Goal: Transaction & Acquisition: Purchase product/service

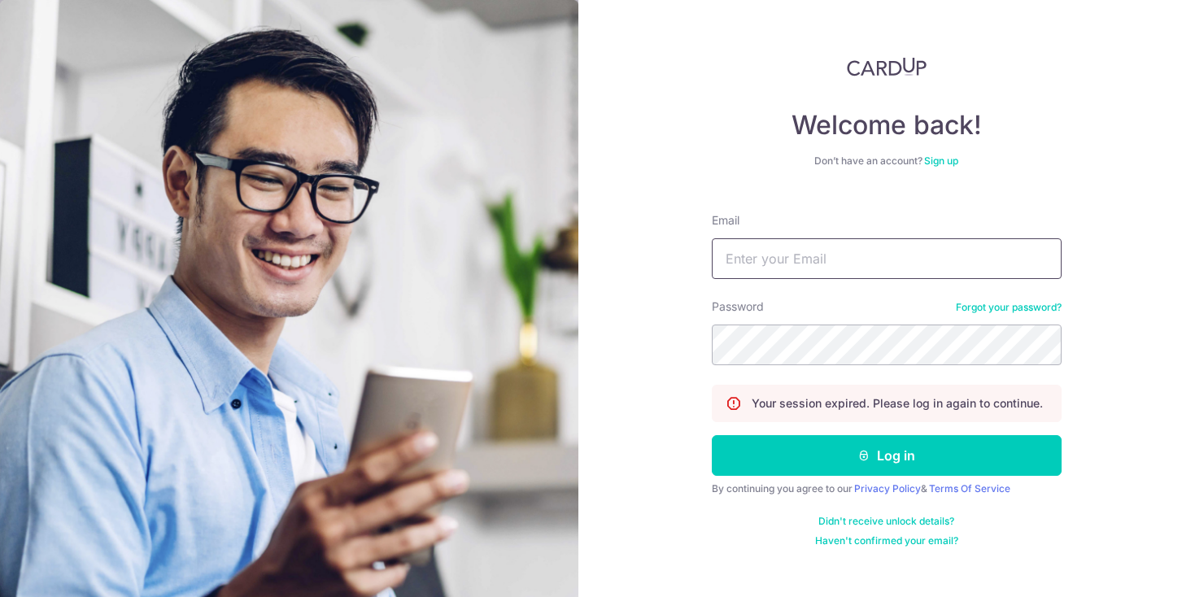
type input "[EMAIL_ADDRESS][DOMAIN_NAME]"
click at [886, 455] on button "Log in" at bounding box center [887, 455] width 350 height 41
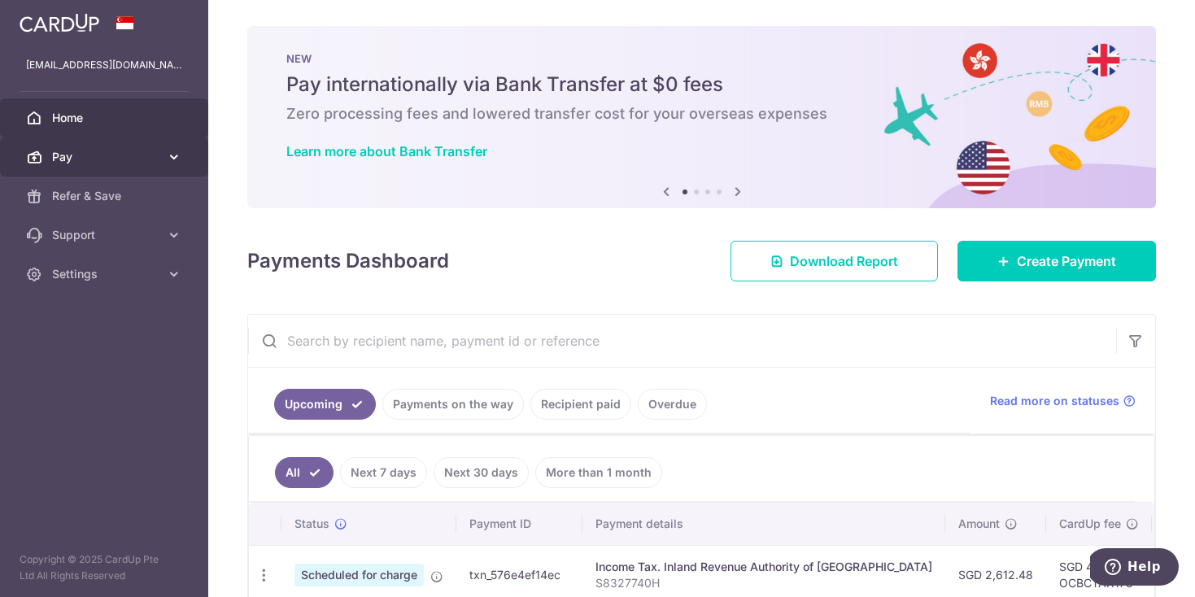
click at [166, 153] on icon at bounding box center [174, 157] width 16 height 16
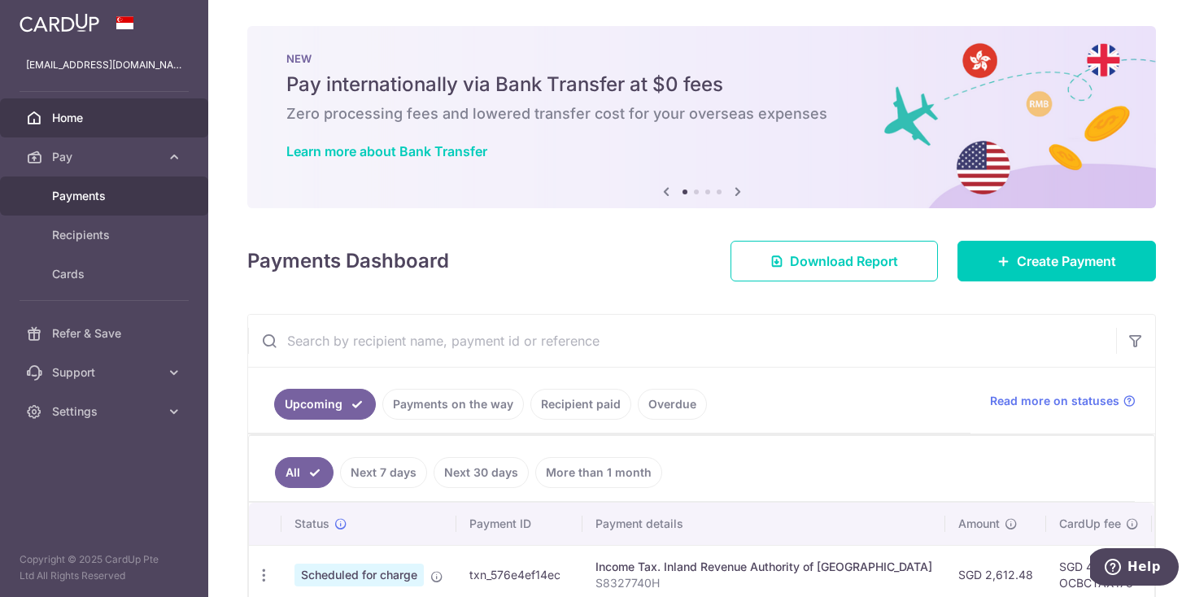
click at [118, 200] on span "Payments" at bounding box center [105, 196] width 107 height 16
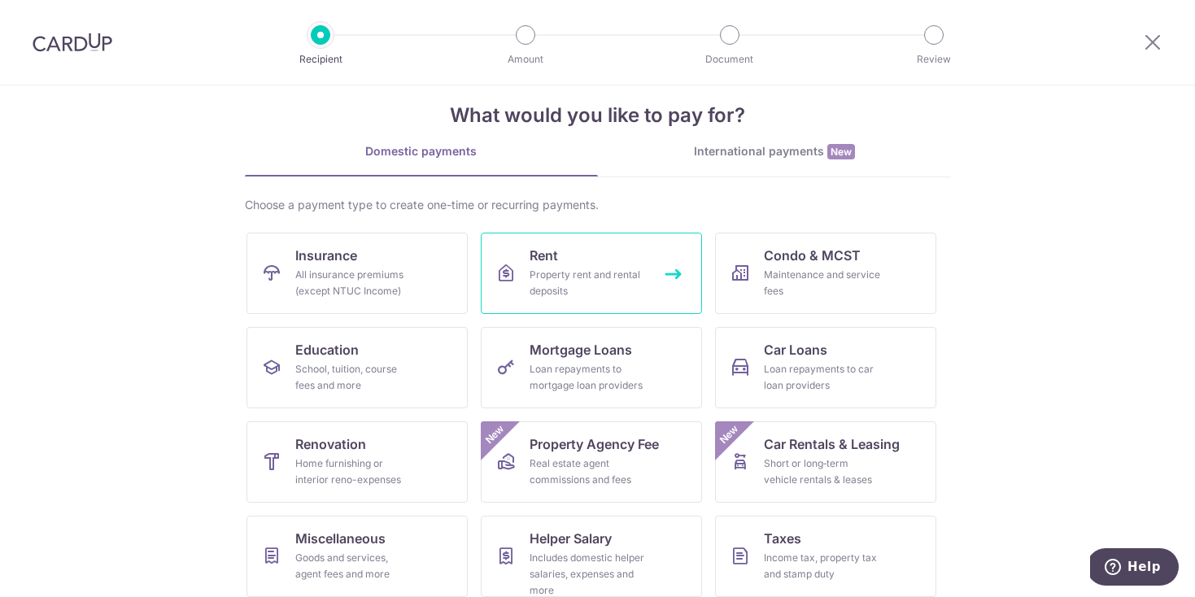
scroll to position [131, 0]
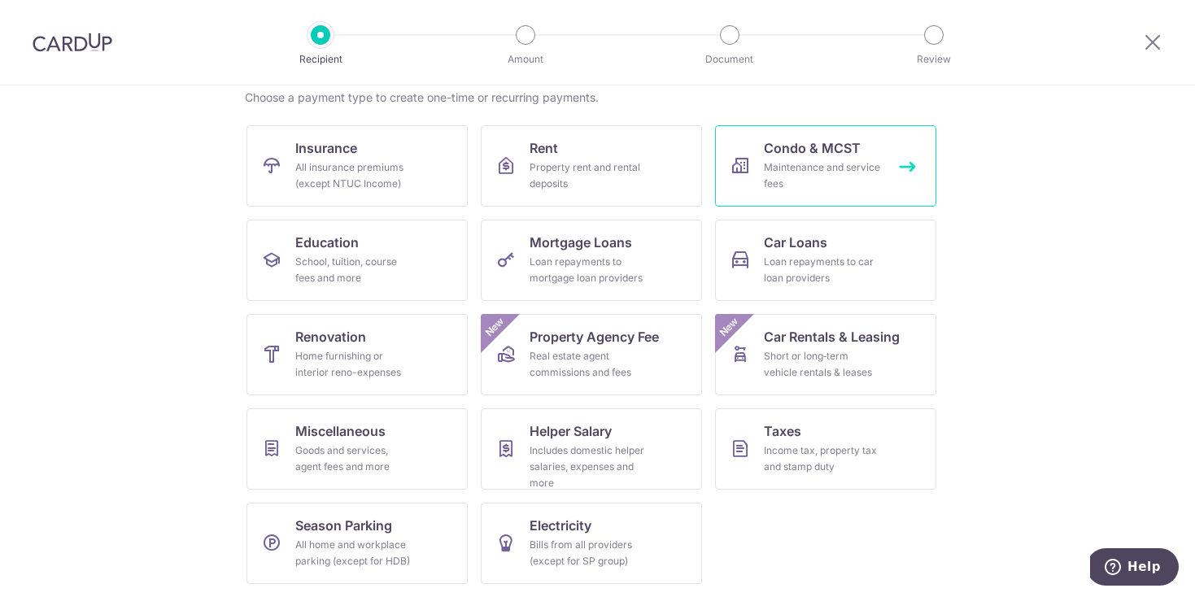
click at [811, 186] on div "Maintenance and service fees" at bounding box center [822, 175] width 117 height 33
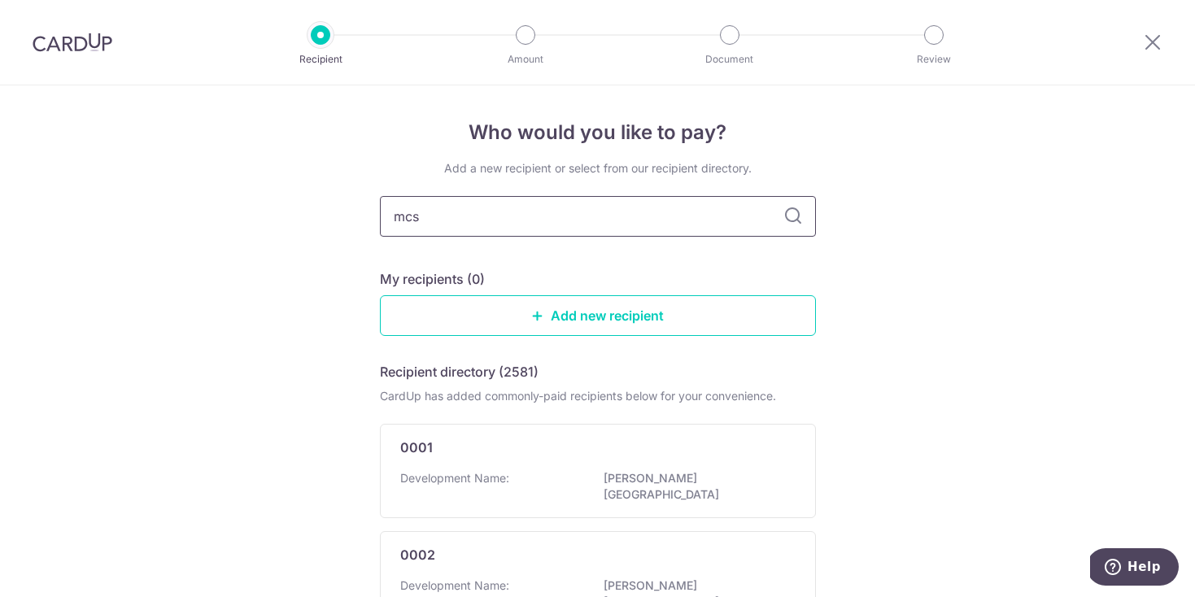
type input "mcst"
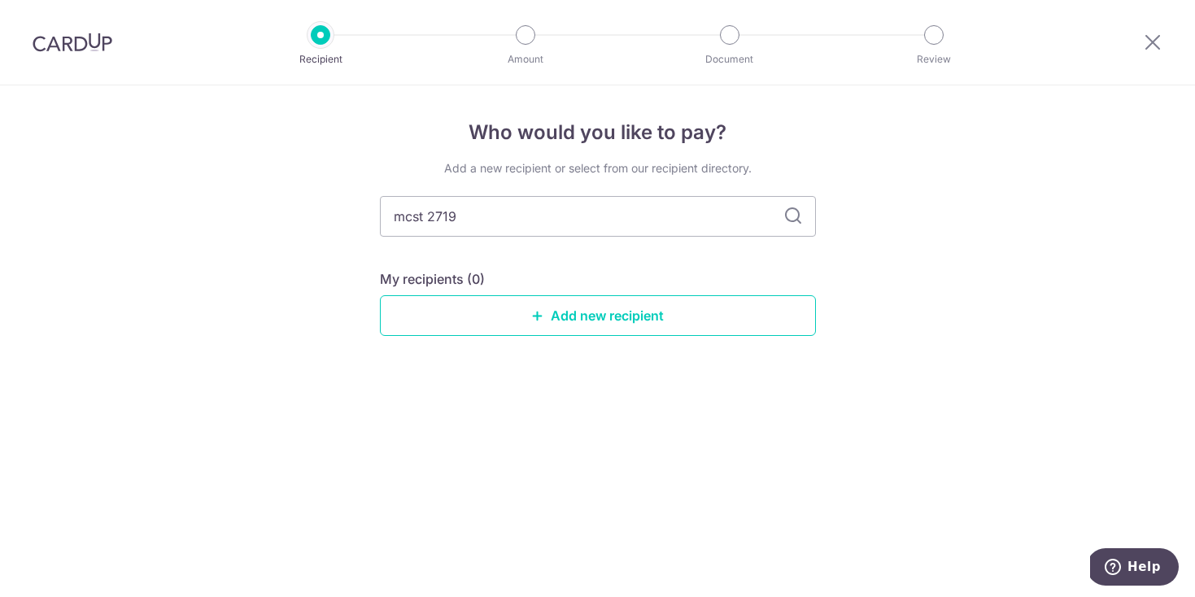
type input "mcst 2719"
click at [789, 217] on icon at bounding box center [793, 217] width 20 height 20
drag, startPoint x: 559, startPoint y: 203, endPoint x: 359, endPoint y: 220, distance: 200.0
click at [359, 220] on div "Who would you like to pay? Add a new recipient or select from our recipient dir…" at bounding box center [597, 341] width 1195 height 512
drag, startPoint x: 486, startPoint y: 214, endPoint x: 297, endPoint y: 211, distance: 188.7
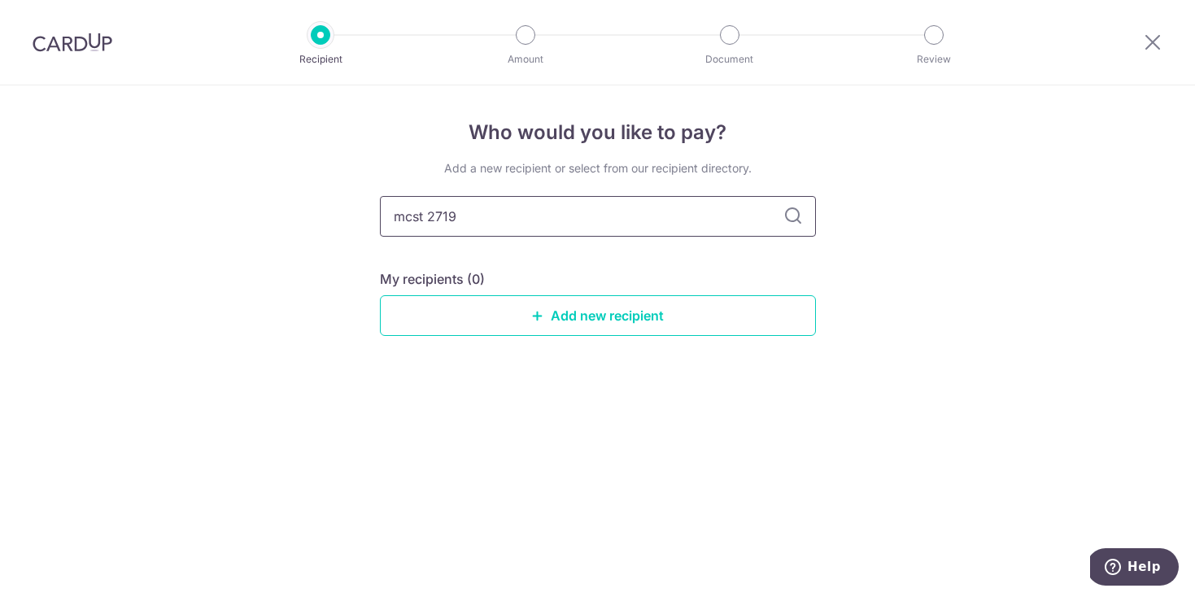
click at [297, 211] on div "Who would you like to pay? Add a new recipient or select from our recipient dir…" at bounding box center [597, 341] width 1195 height 512
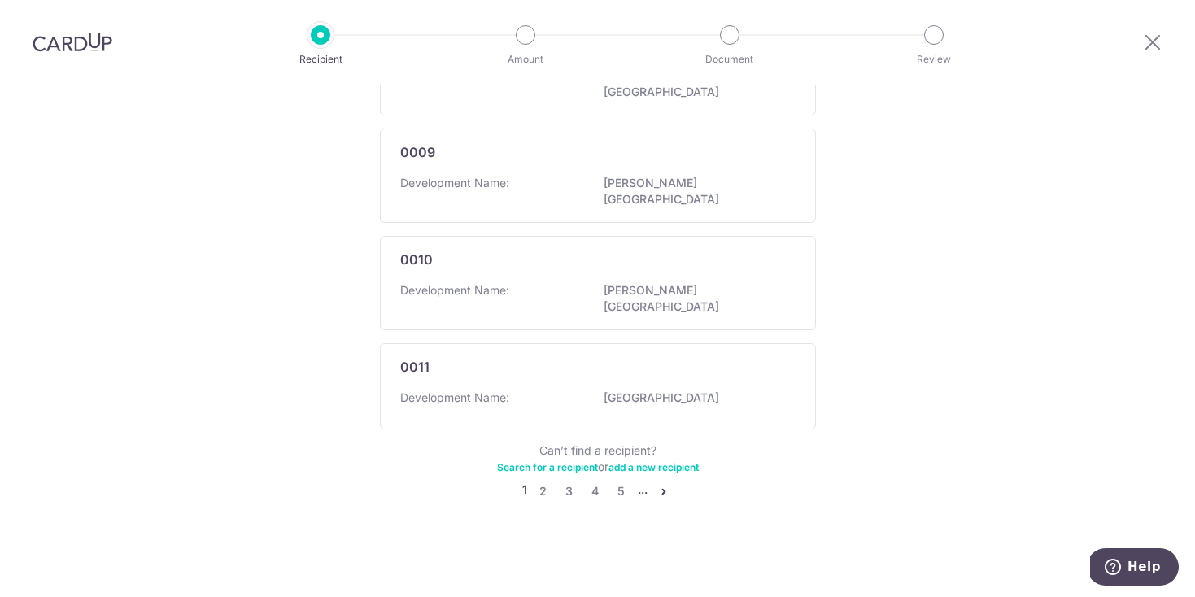
scroll to position [15, 0]
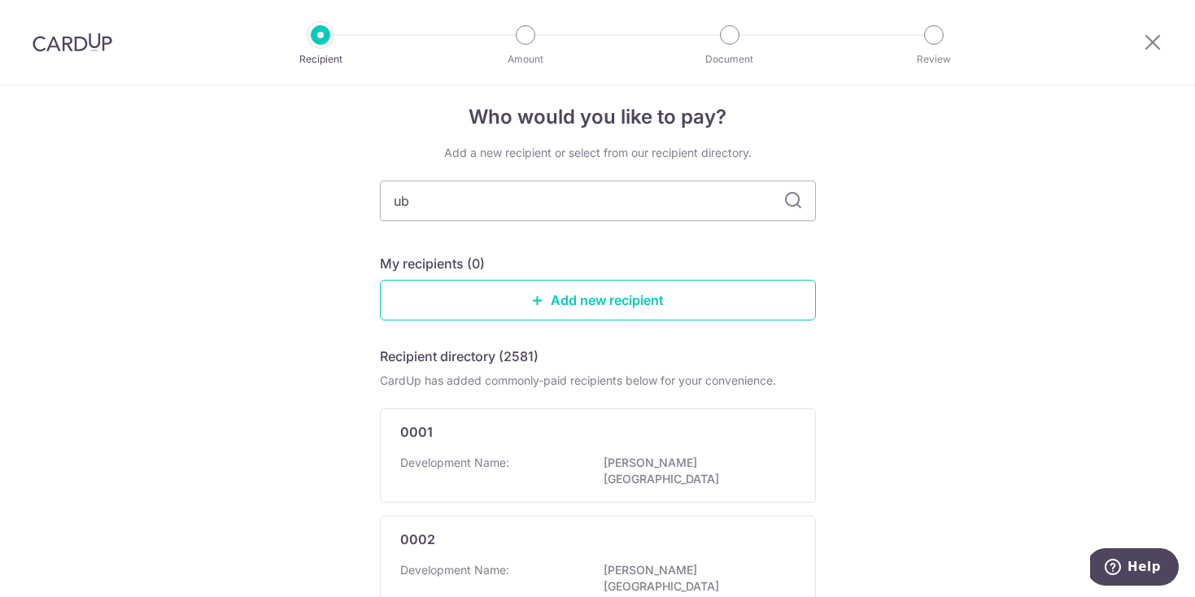
type input "ubi"
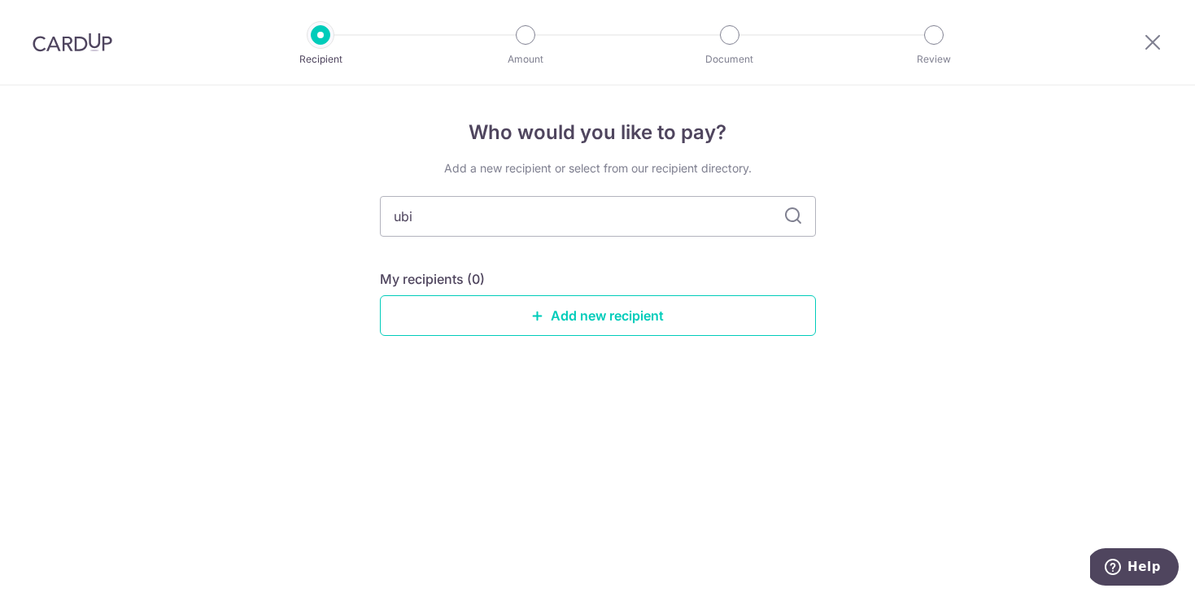
scroll to position [0, 0]
type input "u"
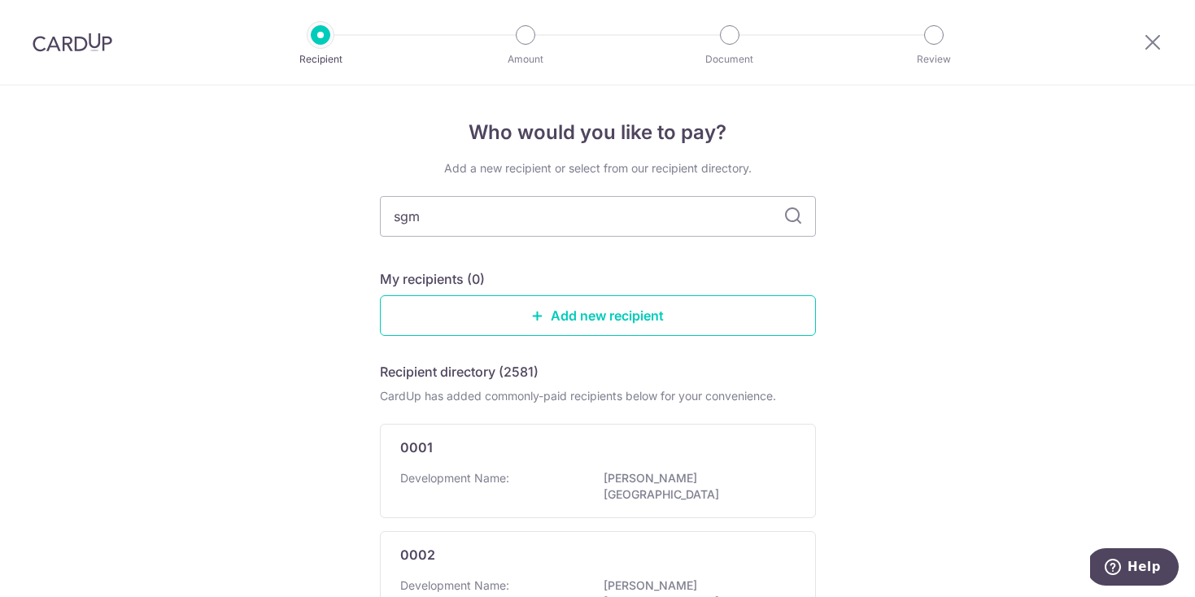
type input "sgma"
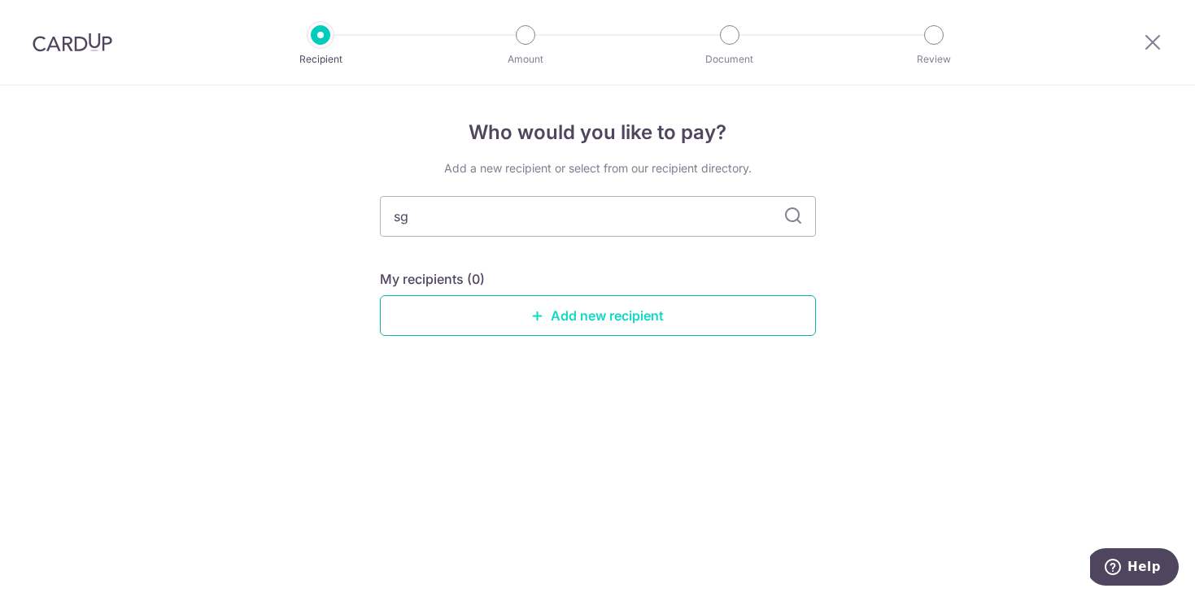
type input "s"
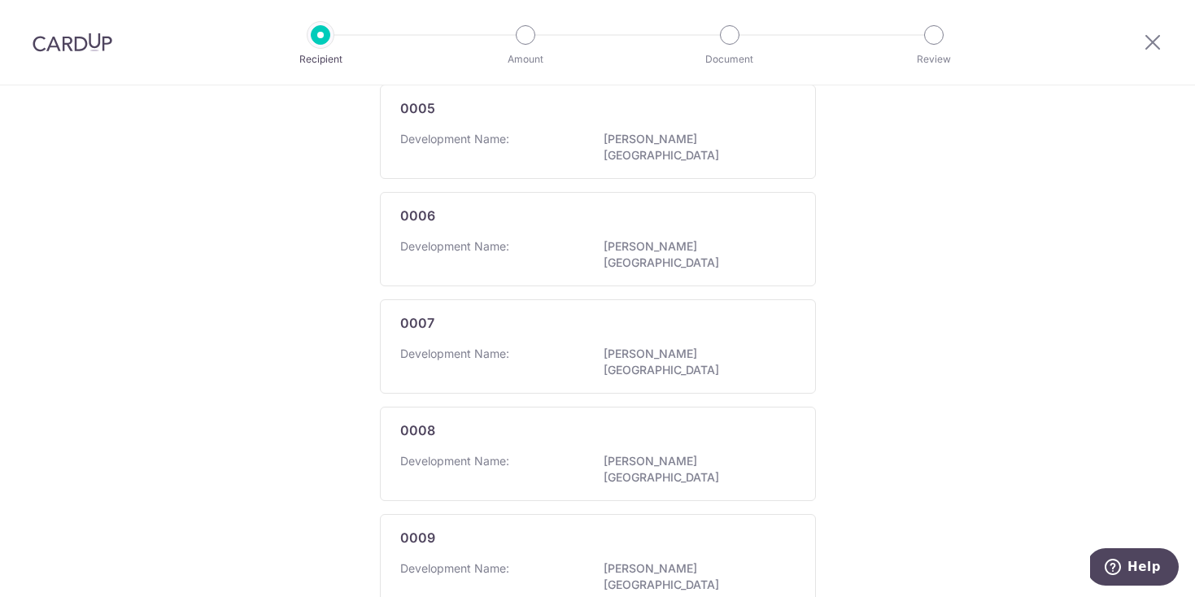
scroll to position [1071, 0]
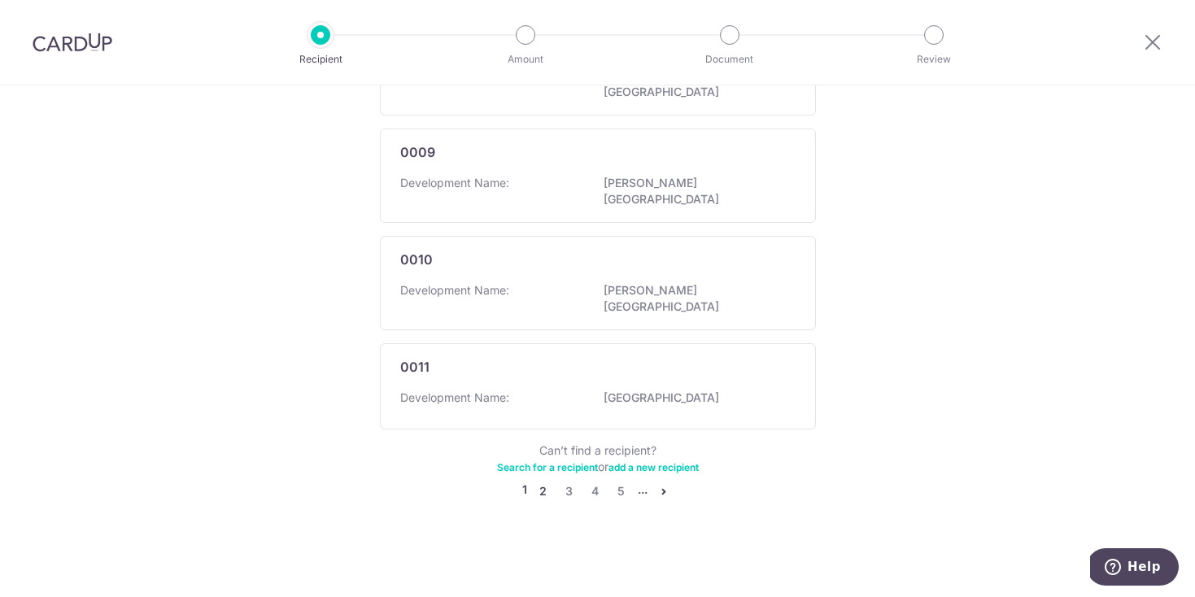
click at [534, 490] on link "2" at bounding box center [543, 491] width 20 height 20
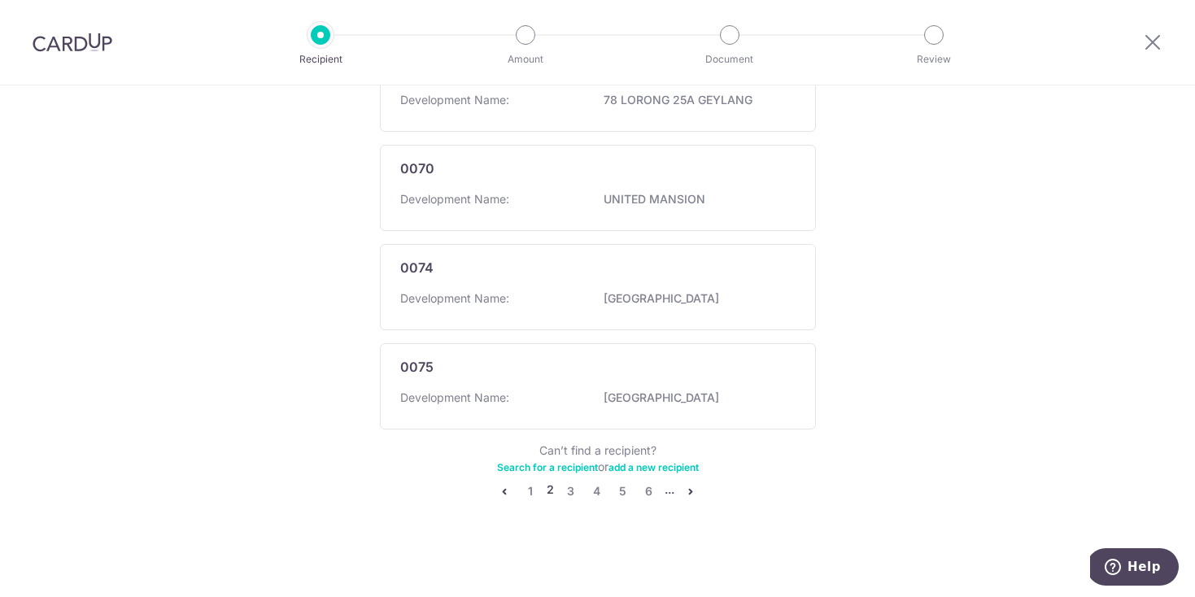
scroll to position [0, 0]
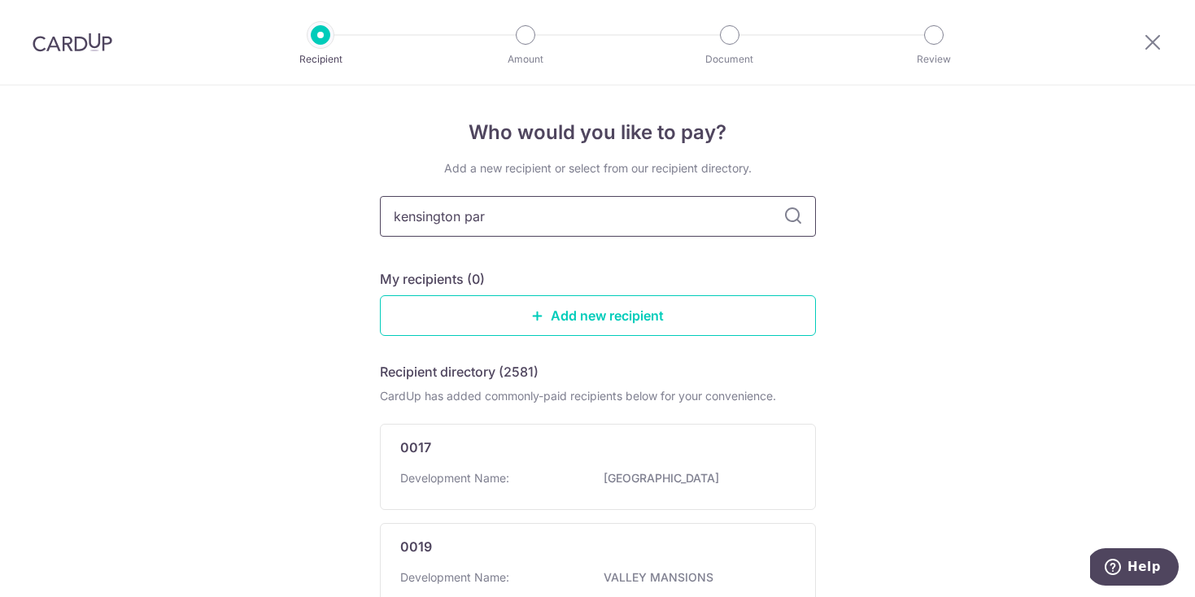
type input "kensington park"
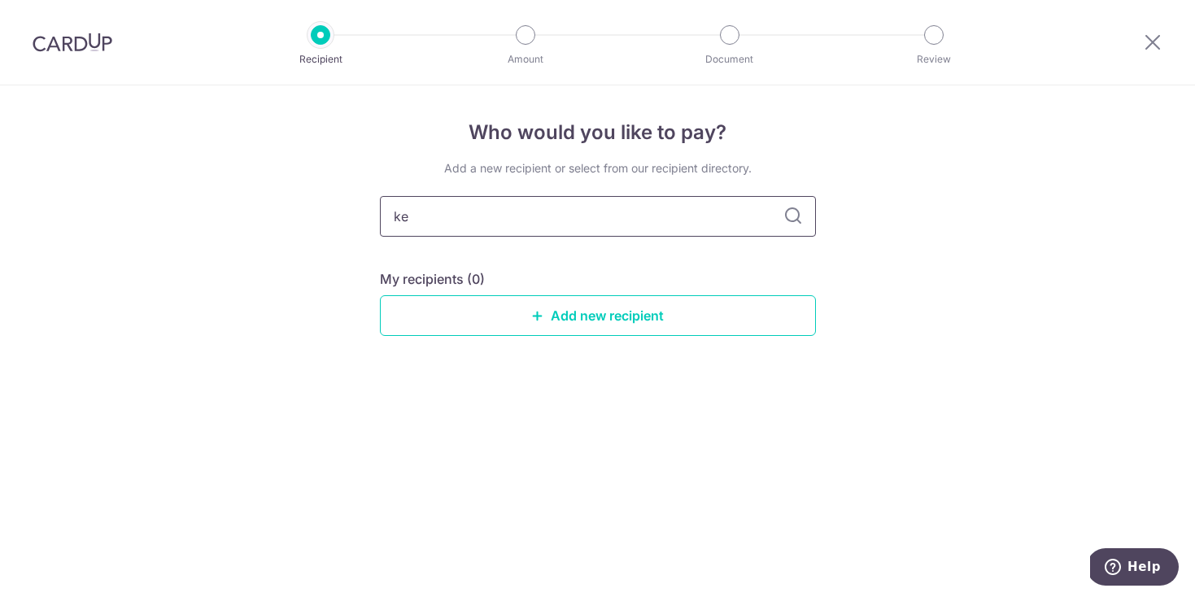
type input "k"
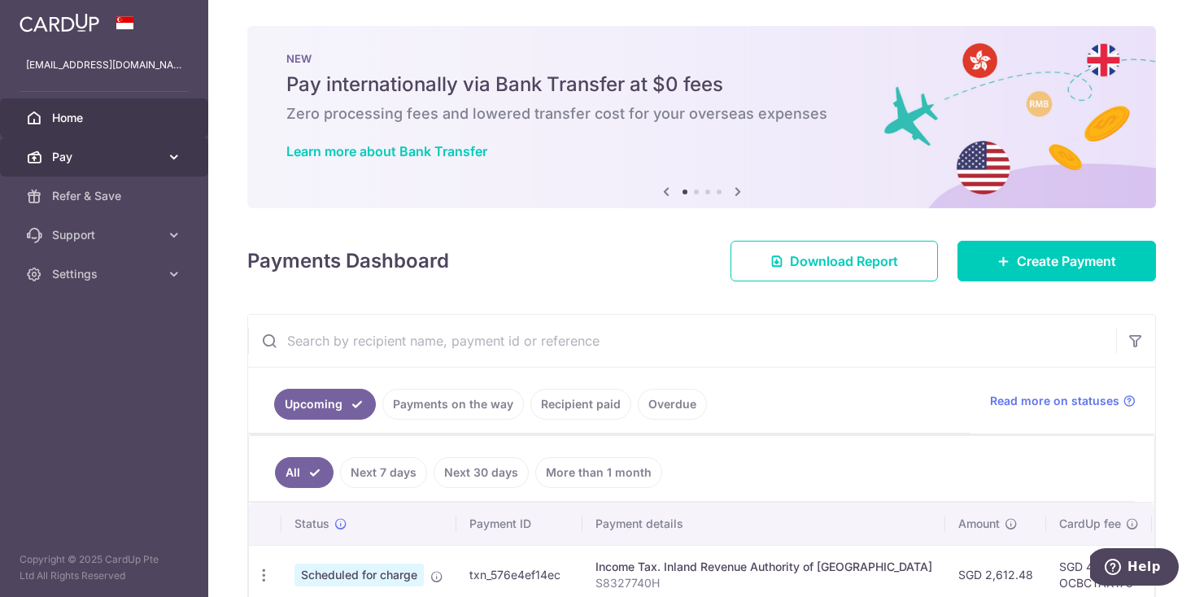
click at [139, 159] on span "Pay" at bounding box center [105, 157] width 107 height 16
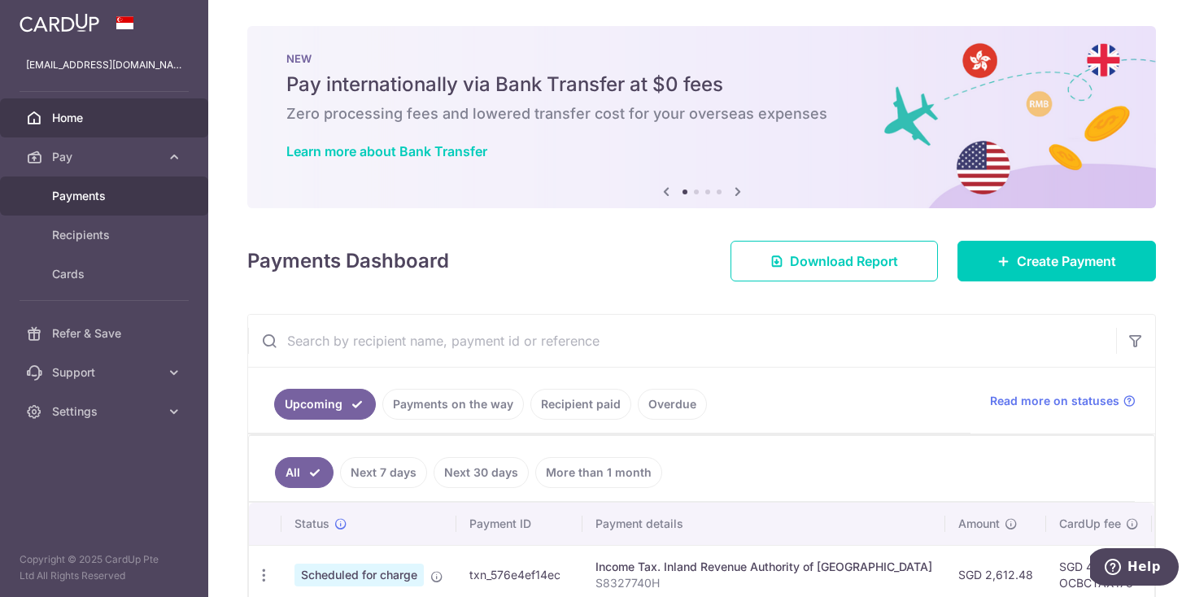
click at [137, 205] on link "Payments" at bounding box center [104, 195] width 208 height 39
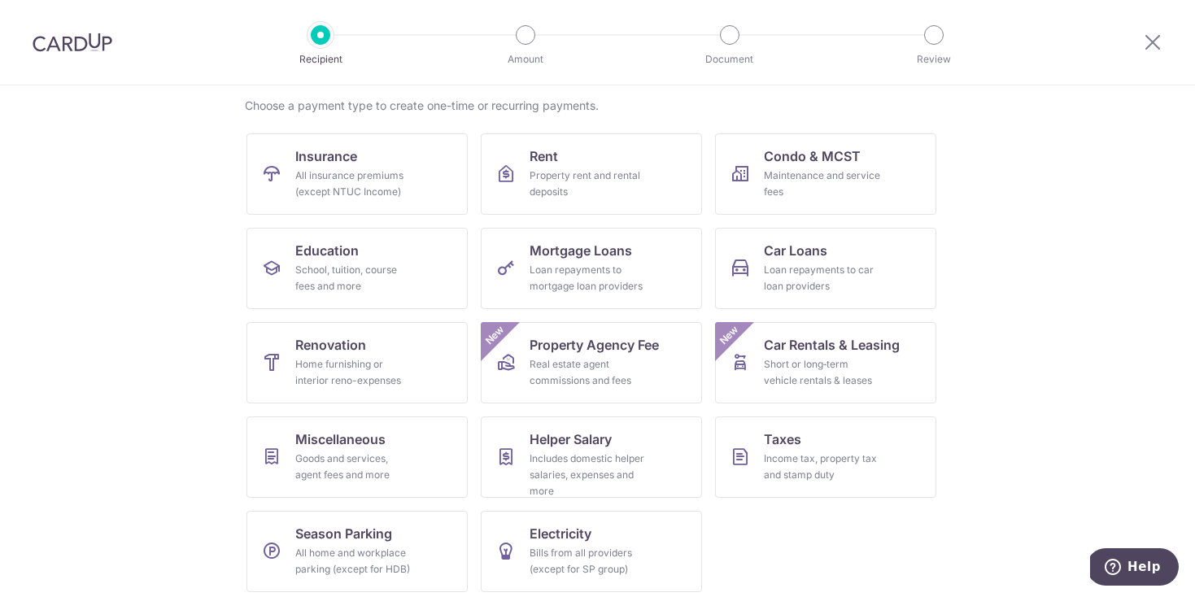
scroll to position [131, 0]
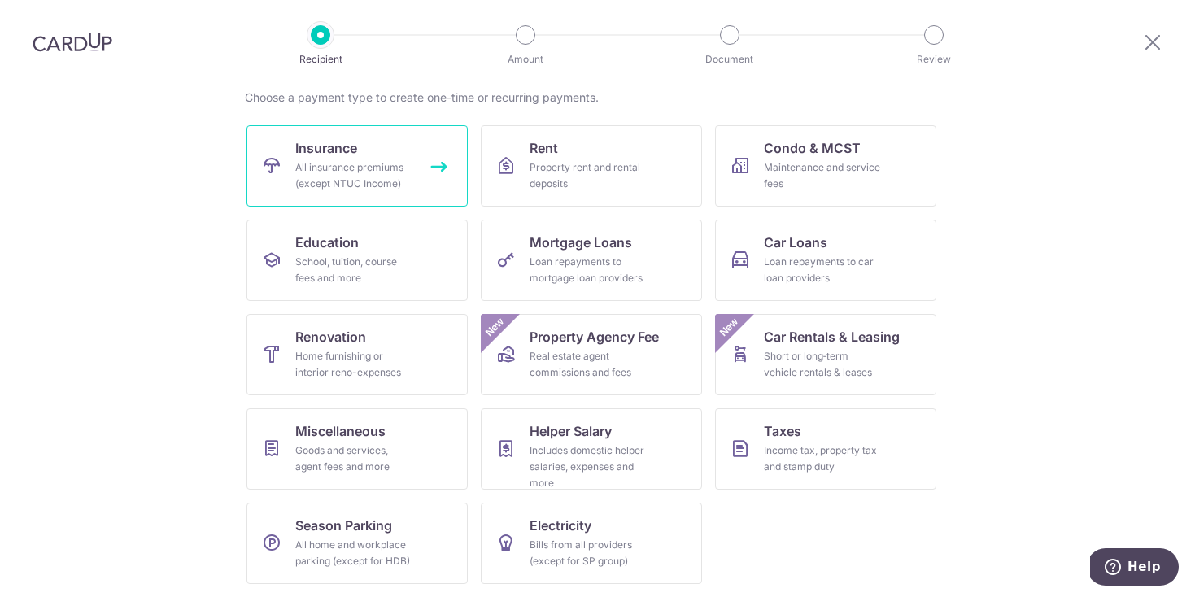
click at [347, 150] on span "Insurance" at bounding box center [326, 148] width 62 height 20
